Goal: Transaction & Acquisition: Purchase product/service

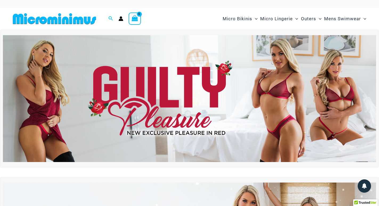
click at [58, 117] on img at bounding box center [189, 98] width 373 height 127
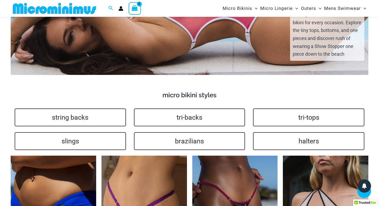
scroll to position [1195, 0]
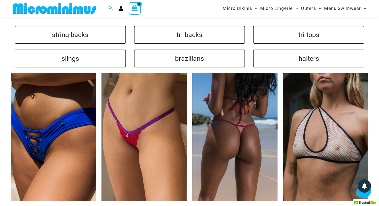
click at [231, 135] on img at bounding box center [235, 137] width 86 height 128
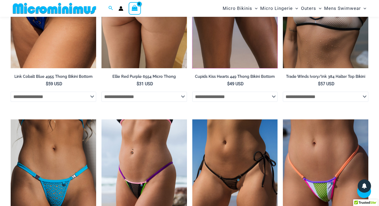
scroll to position [1329, 0]
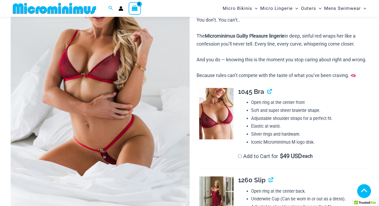
scroll to position [293, 0]
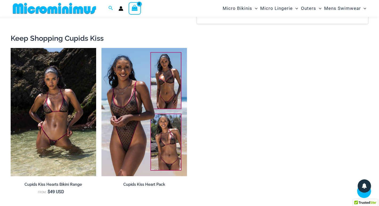
scroll to position [504, 0]
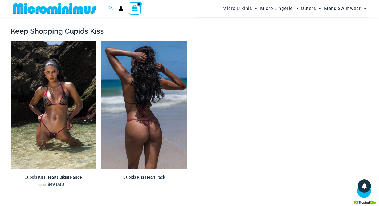
click at [113, 134] on img at bounding box center [145, 105] width 86 height 128
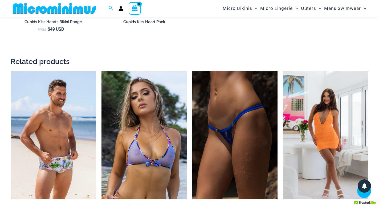
scroll to position [664, 0]
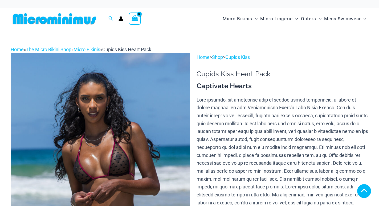
scroll to position [133, 0]
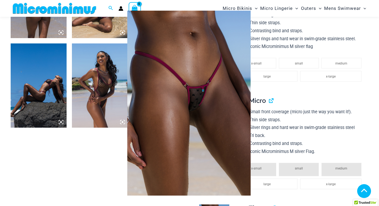
scroll to position [365, 0]
